Goal: Task Accomplishment & Management: Manage account settings

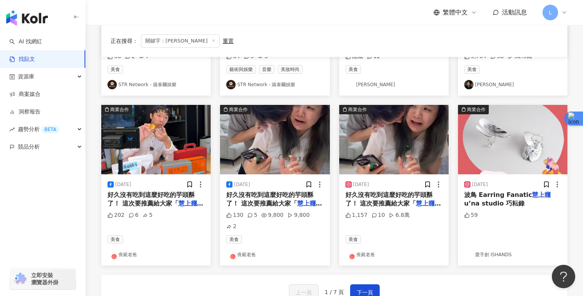
scroll to position [349, 0]
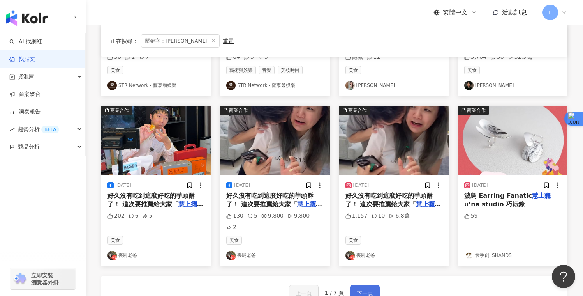
click at [354, 285] on button "下一頁" at bounding box center [365, 293] width 30 height 16
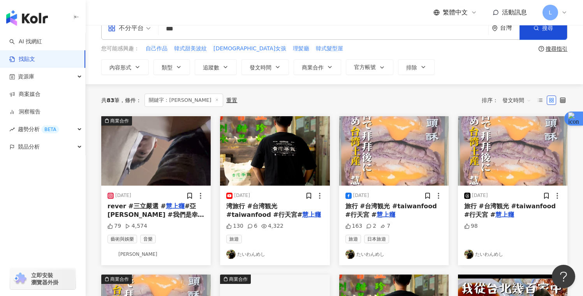
scroll to position [0, 0]
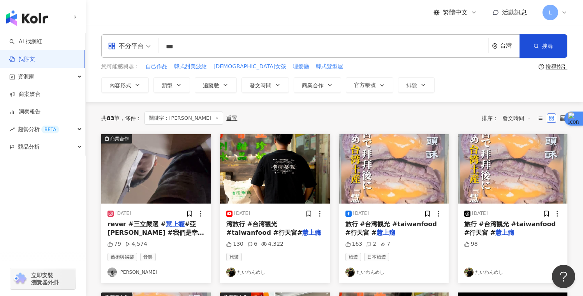
click at [153, 160] on img "button" at bounding box center [155, 168] width 109 height 69
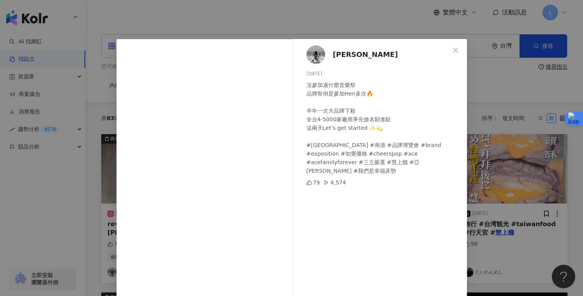
scroll to position [37, 0]
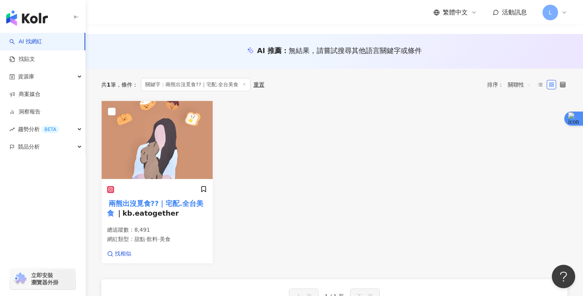
click at [33, 16] on img "button" at bounding box center [27, 18] width 42 height 16
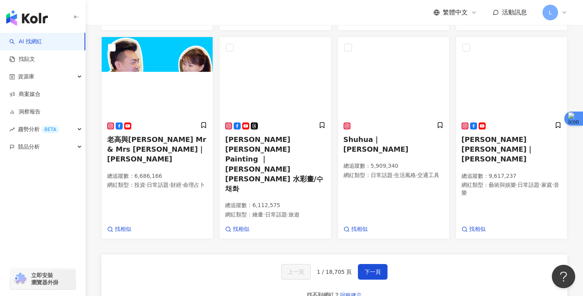
scroll to position [429, 0]
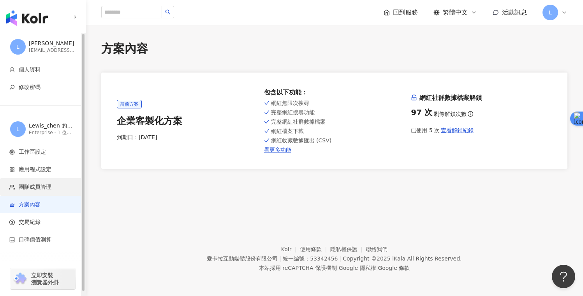
click at [37, 185] on span "團隊成員管理" at bounding box center [35, 187] width 33 height 8
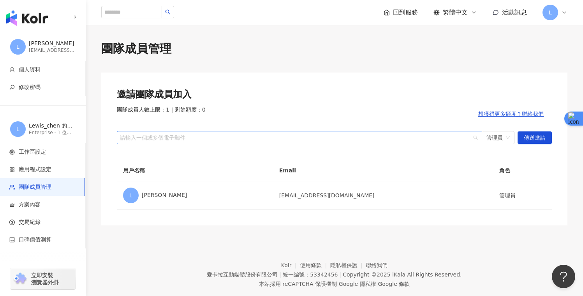
click at [404, 138] on div at bounding box center [295, 137] width 354 height 6
paste input "**********"
drag, startPoint x: 490, startPoint y: 140, endPoint x: 492, endPoint y: 144, distance: 5.1
click at [490, 140] on span "管理員" at bounding box center [498, 137] width 23 height 12
type input "**********"
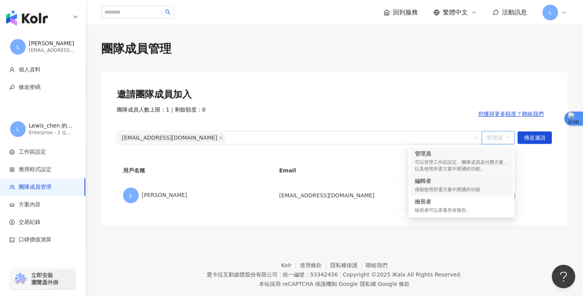
click at [481, 184] on div "編輯者" at bounding box center [462, 181] width 94 height 8
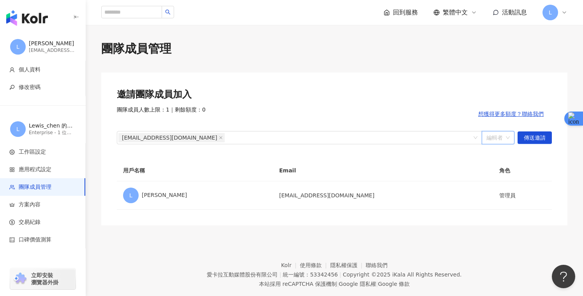
click at [496, 141] on span "編輯者" at bounding box center [498, 137] width 23 height 12
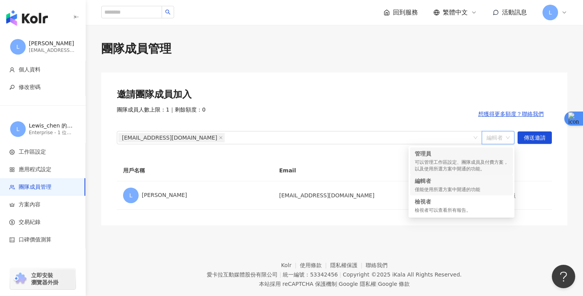
click at [492, 159] on div "管理員 可以管理工作區設定、團隊成員及付費方案，以及使用所選方案中開通的功能。" at bounding box center [462, 161] width 94 height 23
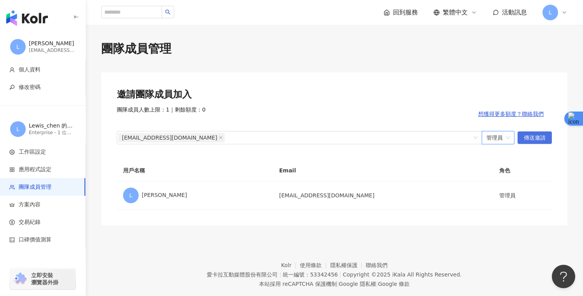
click at [539, 139] on span "傳送邀請" at bounding box center [535, 138] width 22 height 12
drag, startPoint x: 497, startPoint y: 139, endPoint x: 498, endPoint y: 148, distance: 9.4
click at [497, 139] on span "管理員" at bounding box center [498, 137] width 23 height 12
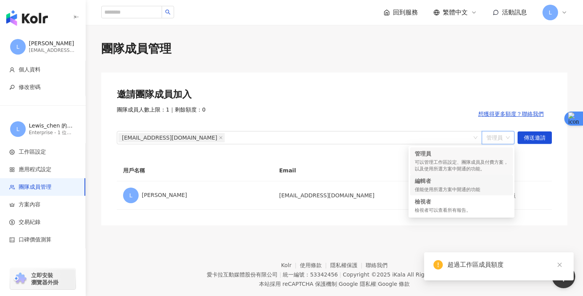
click at [480, 180] on div "編輯者" at bounding box center [462, 181] width 94 height 8
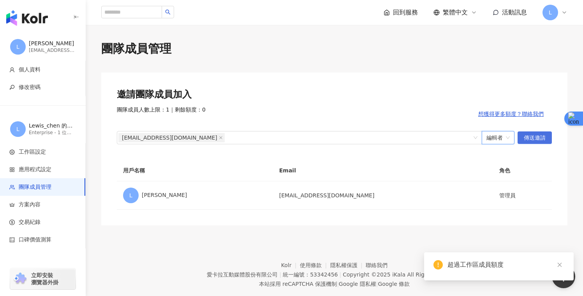
click at [538, 136] on span "傳送邀請" at bounding box center [535, 138] width 22 height 12
click at [534, 137] on span "傳送邀請" at bounding box center [535, 138] width 22 height 12
click at [531, 138] on span "傳送邀請" at bounding box center [535, 138] width 22 height 12
click at [532, 140] on span "傳送邀請" at bounding box center [535, 138] width 22 height 12
click at [528, 111] on span "想獲得更多額度？聯絡我們" at bounding box center [510, 114] width 65 height 6
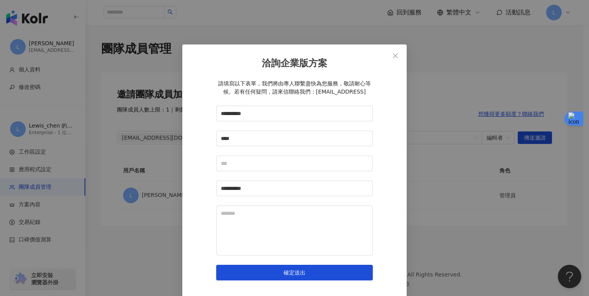
scroll to position [3, 0]
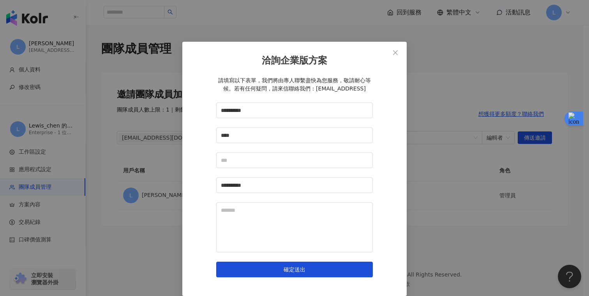
click at [397, 51] on span "Close" at bounding box center [396, 52] width 16 height 6
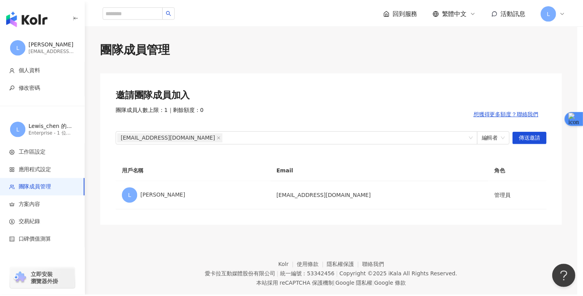
scroll to position [0, 0]
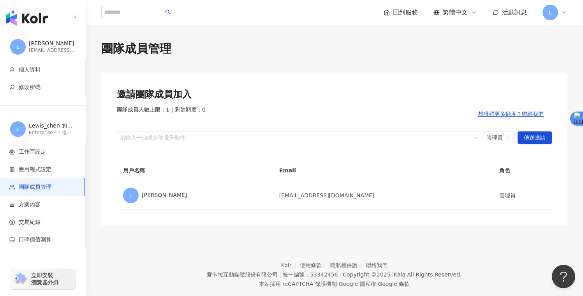
click at [558, 14] on span "L" at bounding box center [551, 13] width 16 height 16
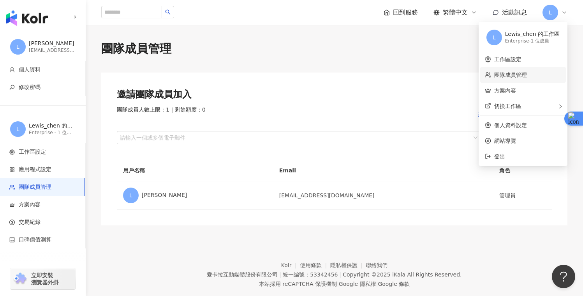
click at [527, 75] on link "團隊成員管理" at bounding box center [510, 75] width 33 height 6
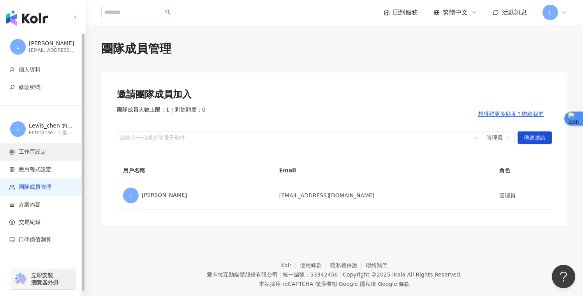
click at [49, 159] on li "工作區設定" at bounding box center [42, 152] width 85 height 18
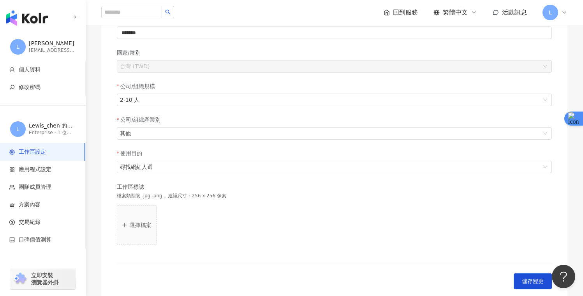
scroll to position [88, 0]
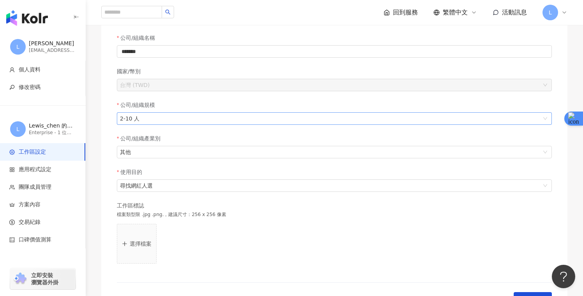
click at [167, 120] on span "2-10 人" at bounding box center [334, 119] width 429 height 12
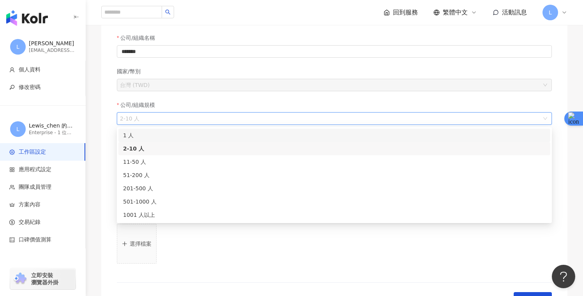
click at [99, 147] on div "**********" at bounding box center [335, 137] width 498 height 371
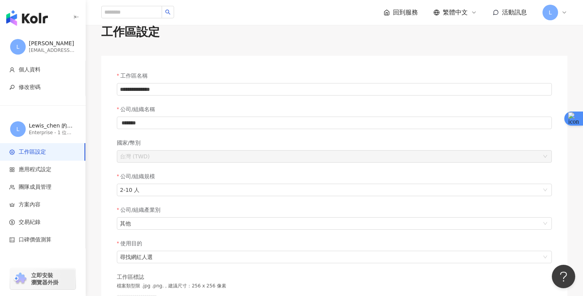
scroll to position [0, 0]
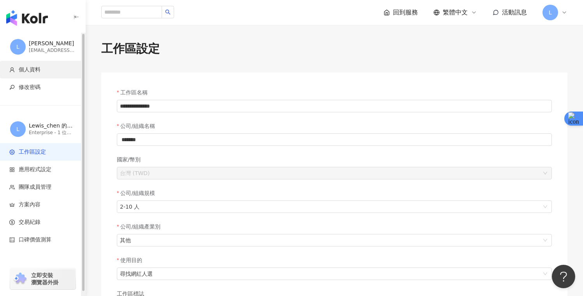
click at [55, 72] on span "個人資料" at bounding box center [44, 70] width 70 height 8
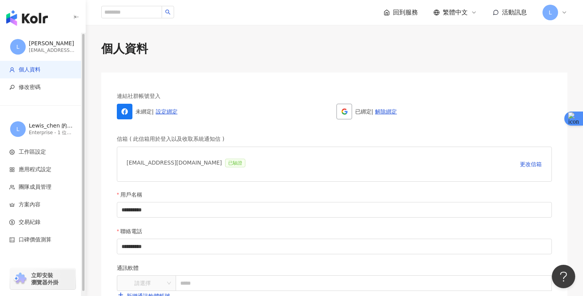
click at [41, 22] on img "button" at bounding box center [27, 18] width 42 height 16
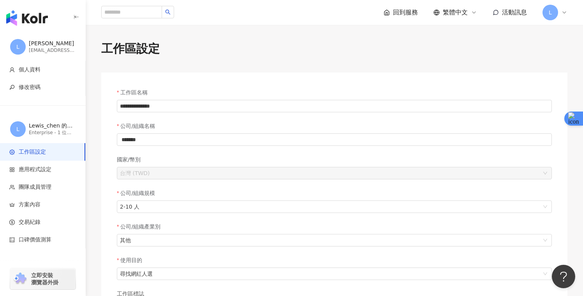
click at [383, 16] on div "回到服務 繁體中文 活動訊息 L" at bounding box center [334, 12] width 466 height 25
click at [386, 15] on polyline at bounding box center [387, 13] width 2 height 3
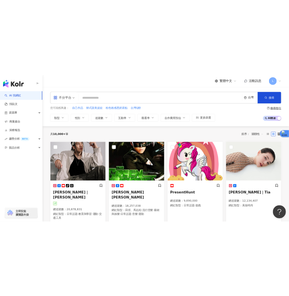
scroll to position [0, 0]
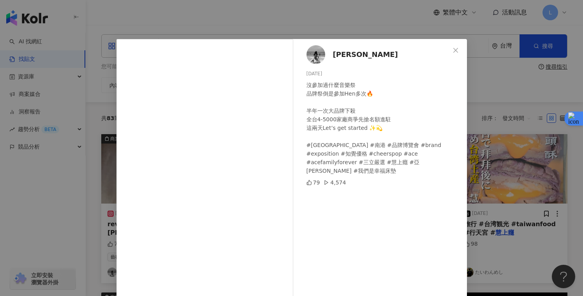
scroll to position [37, 0]
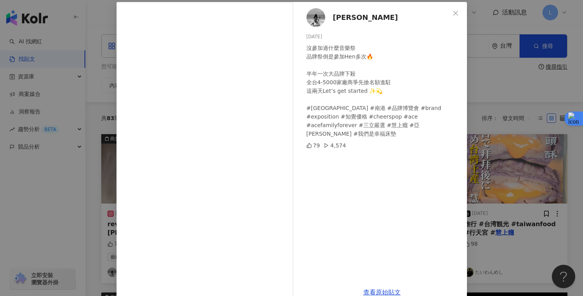
click at [496, 68] on div "[PERSON_NAME] [DATE] 沒參加過什麼音樂祭 品牌祭倒是參加Hen多次🔥 半年一次大品牌下殺 全台4-5000家廠商爭先搶名額進駐 這兩天Le…" at bounding box center [291, 148] width 583 height 296
